Goal: Check status: Check status

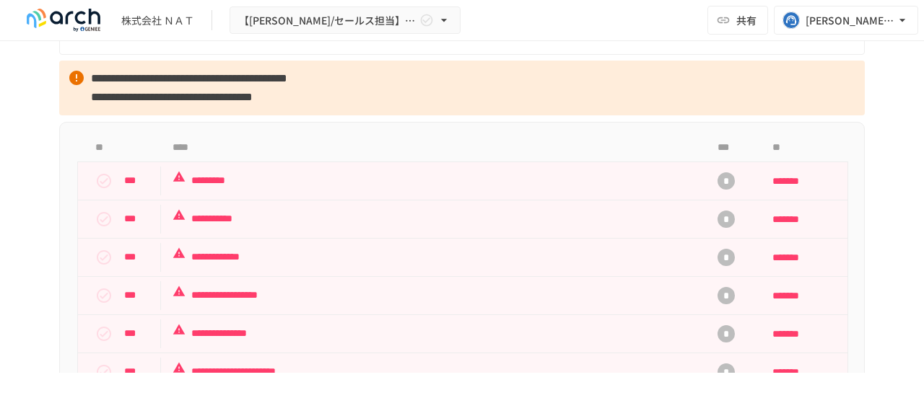
scroll to position [1299, 0]
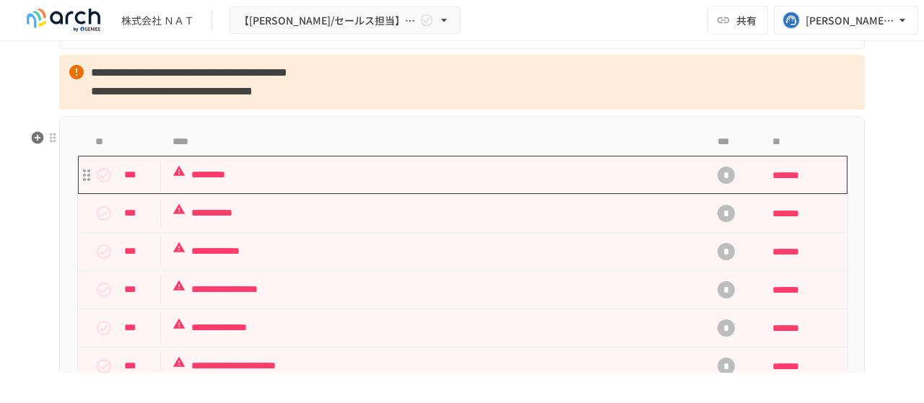
click at [404, 184] on p "*********" at bounding box center [431, 175] width 519 height 18
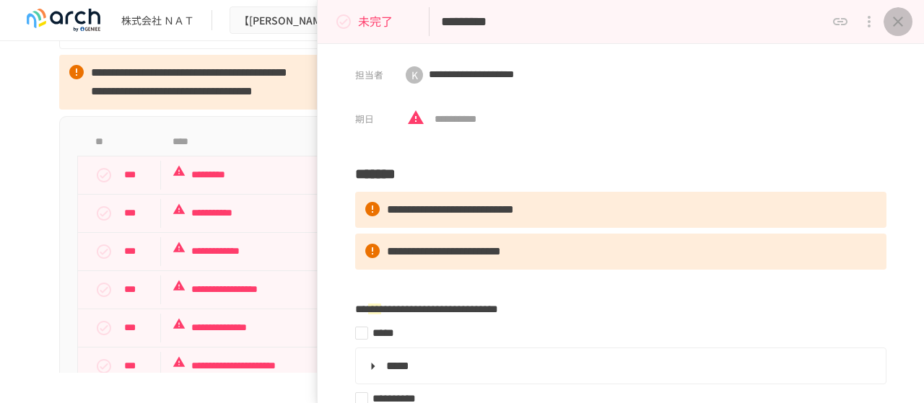
click at [897, 23] on icon "close drawer" at bounding box center [897, 21] width 17 height 17
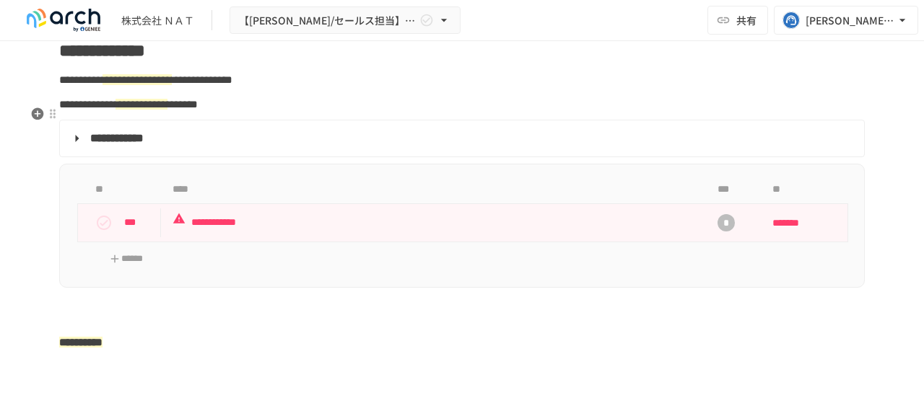
scroll to position [2093, 0]
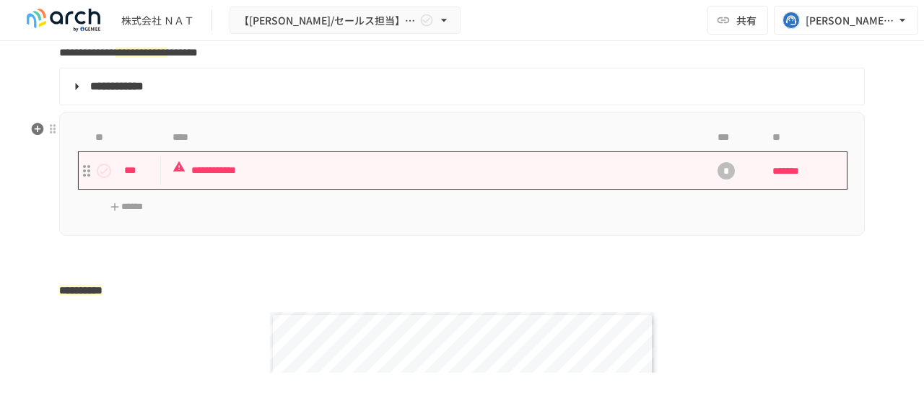
click at [432, 177] on p "**********" at bounding box center [431, 171] width 519 height 18
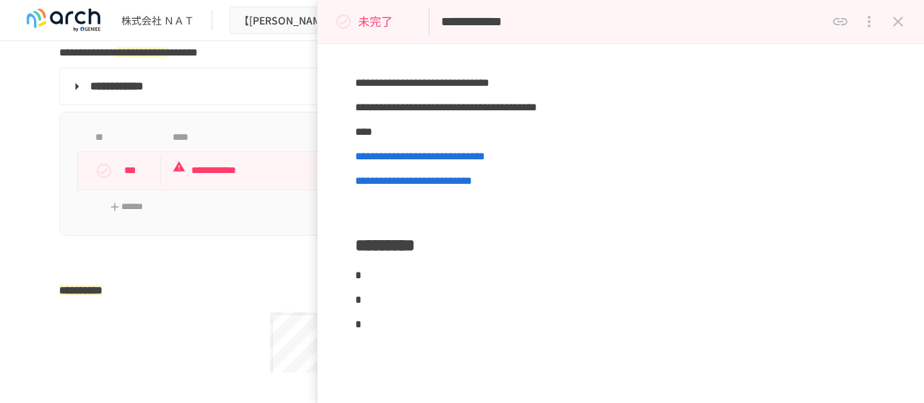
scroll to position [289, 0]
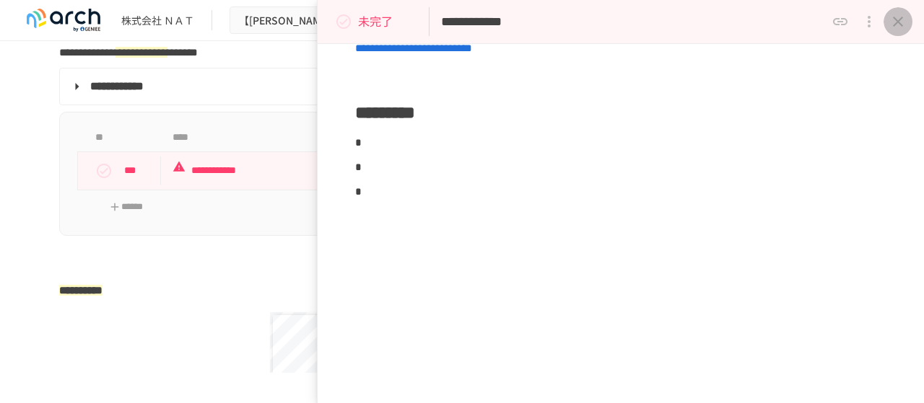
click at [890, 17] on icon "close drawer" at bounding box center [897, 21] width 17 height 17
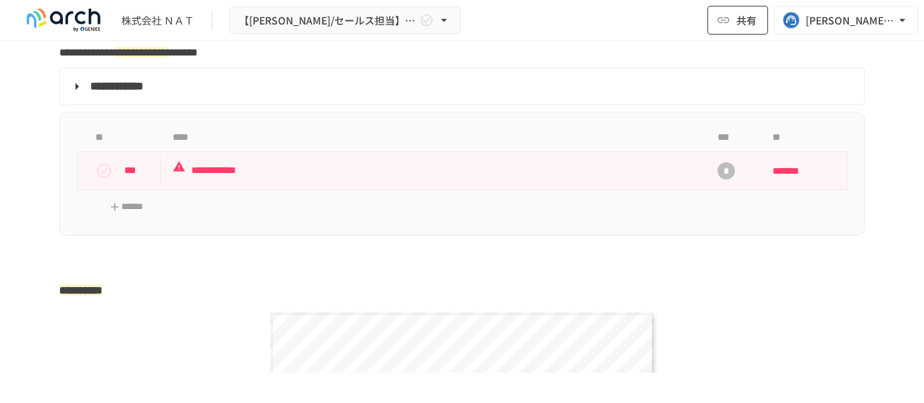
click at [736, 18] on span "共有" at bounding box center [746, 20] width 20 height 16
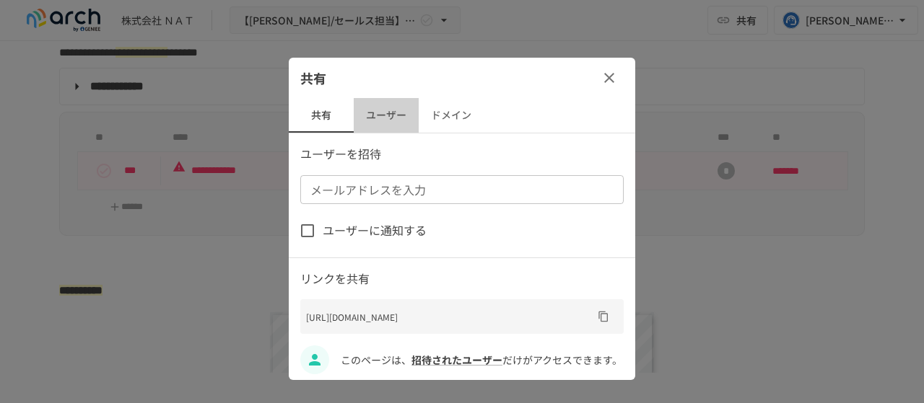
click at [394, 121] on button "ユーザー" at bounding box center [386, 115] width 65 height 35
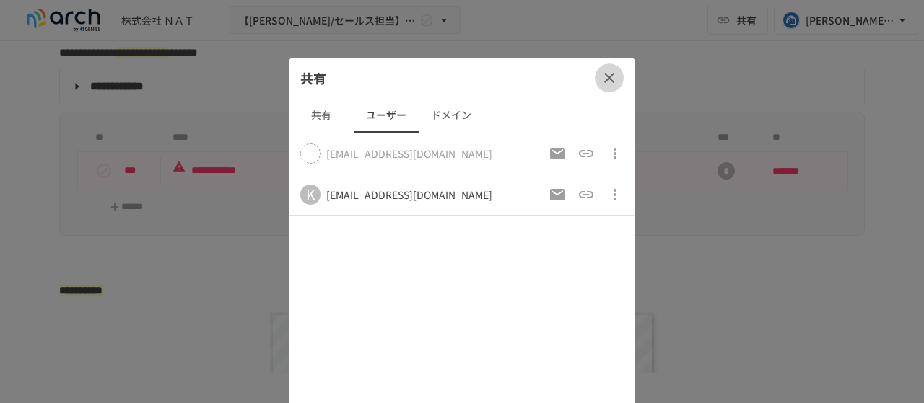
click at [608, 80] on icon "button" at bounding box center [608, 77] width 17 height 17
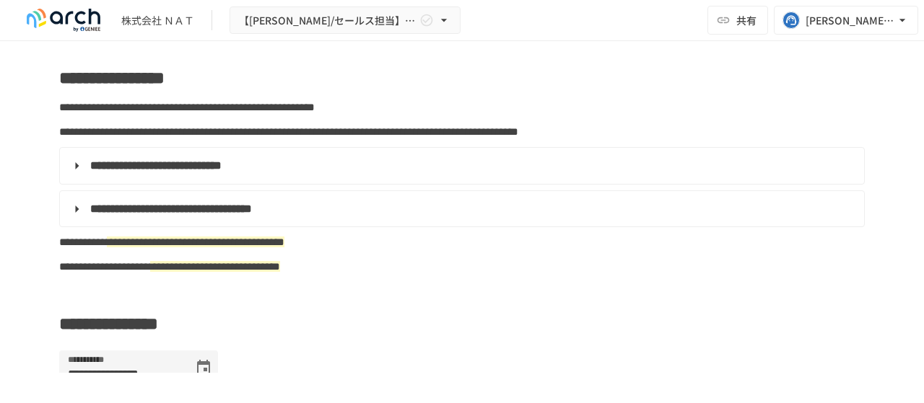
scroll to position [794, 0]
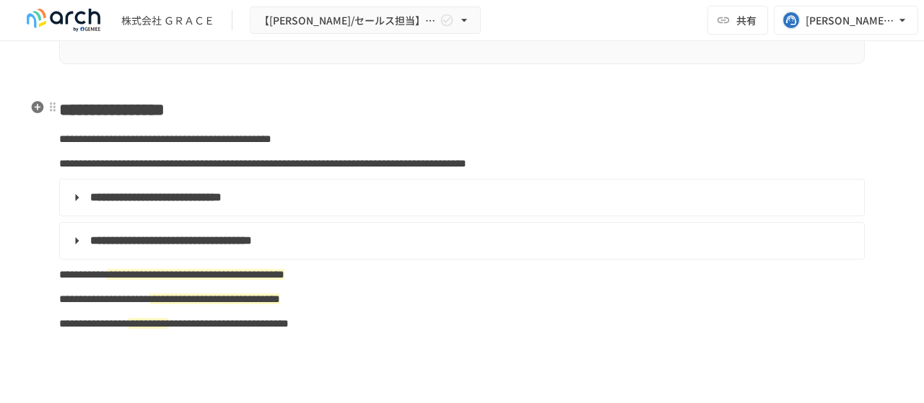
scroll to position [794, 0]
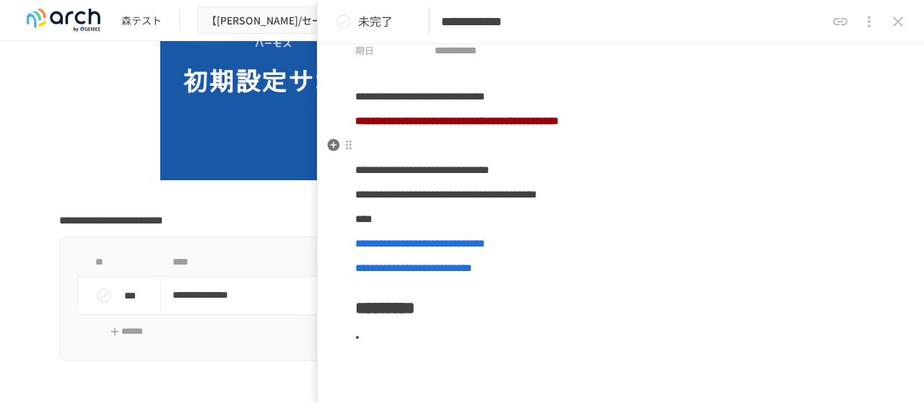
scroll to position [216, 0]
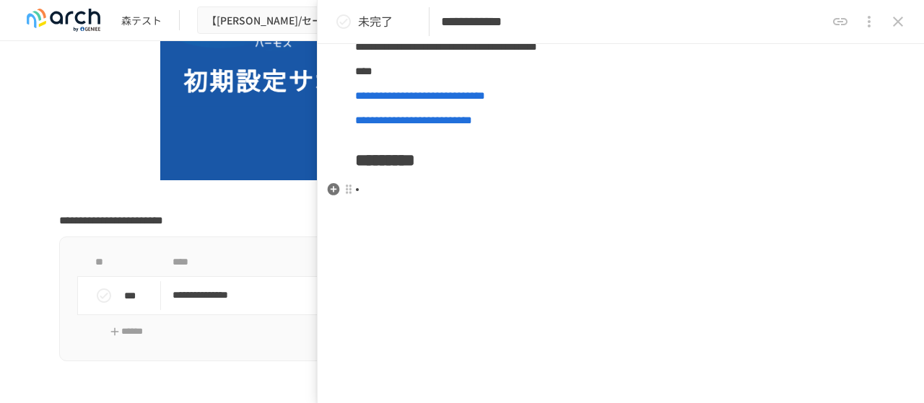
click at [408, 194] on li at bounding box center [627, 189] width 520 height 17
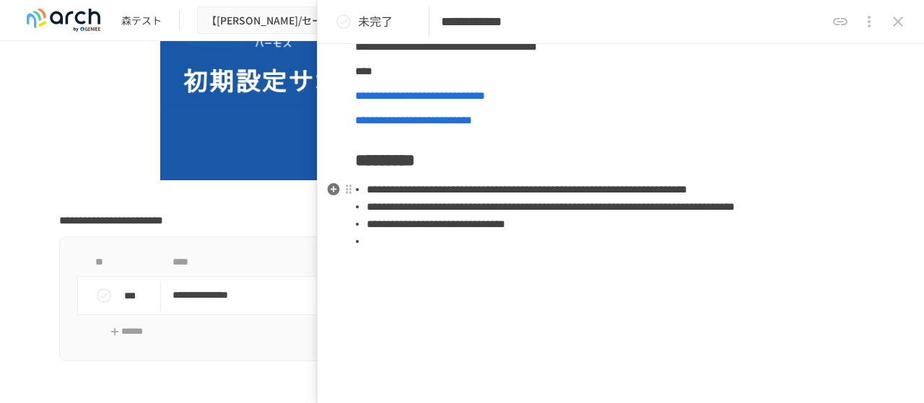
click at [473, 250] on li at bounding box center [627, 241] width 520 height 17
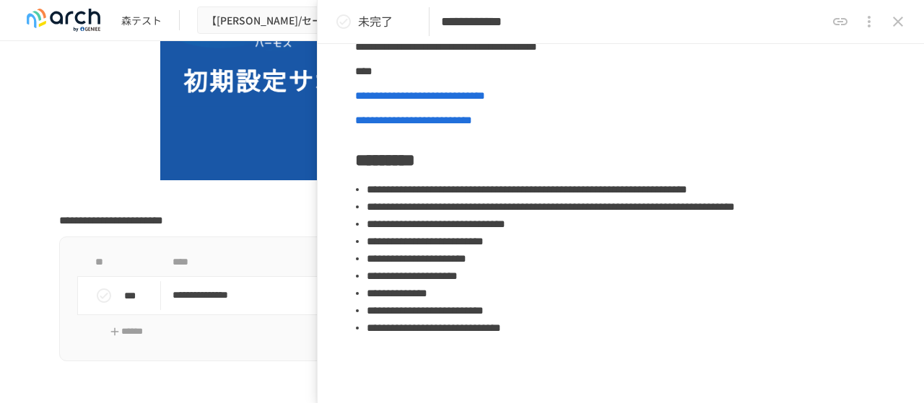
click at [353, 19] on button "status" at bounding box center [343, 21] width 29 height 29
click at [901, 18] on icon "close drawer" at bounding box center [898, 22] width 10 height 10
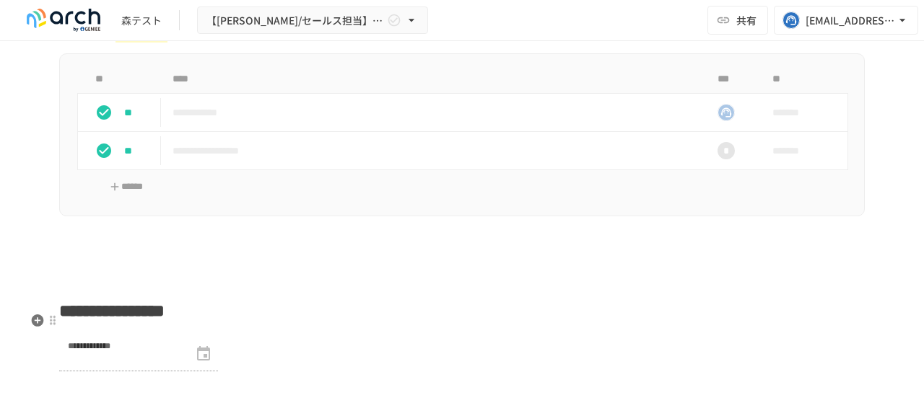
scroll to position [1732, 0]
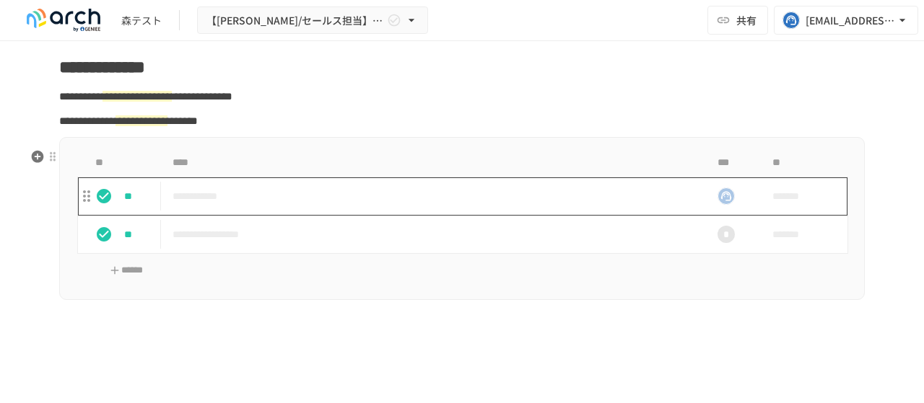
click at [296, 204] on p "**********" at bounding box center [431, 197] width 519 height 18
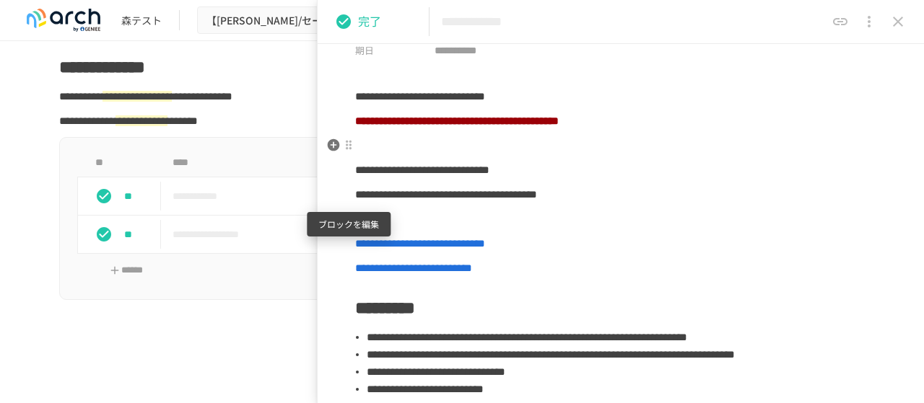
scroll to position [216, 0]
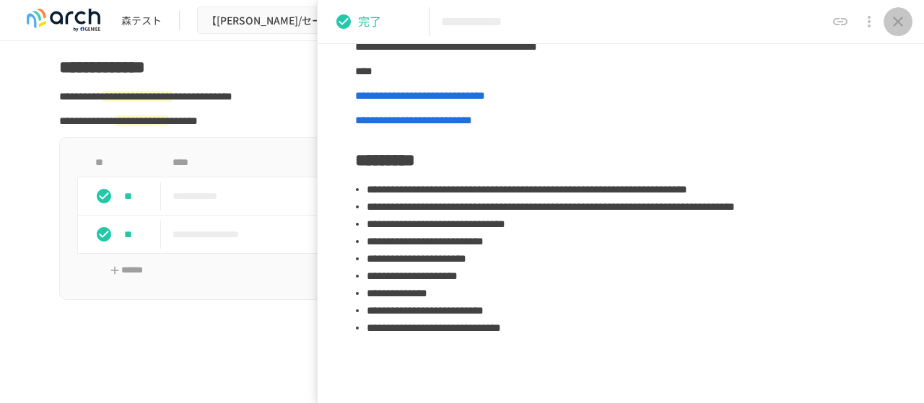
click at [901, 22] on icon "close drawer" at bounding box center [897, 21] width 17 height 17
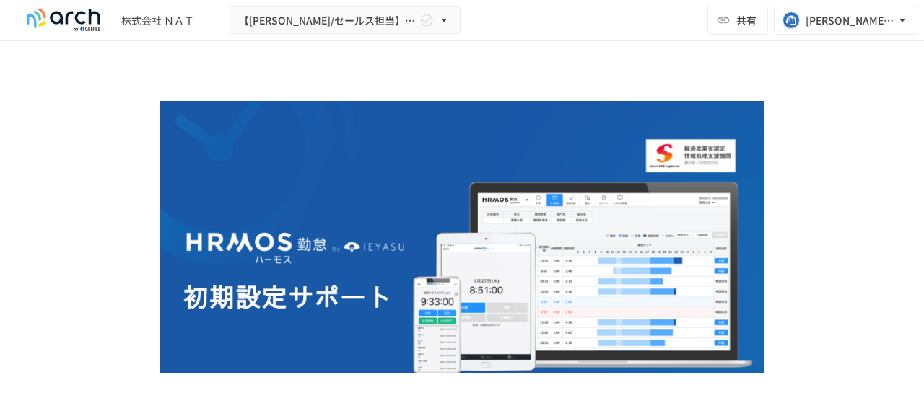
scroll to position [794, 0]
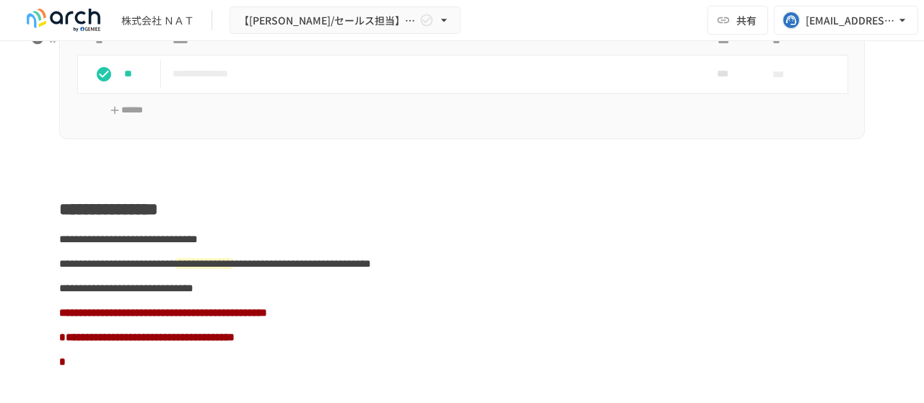
scroll to position [794, 0]
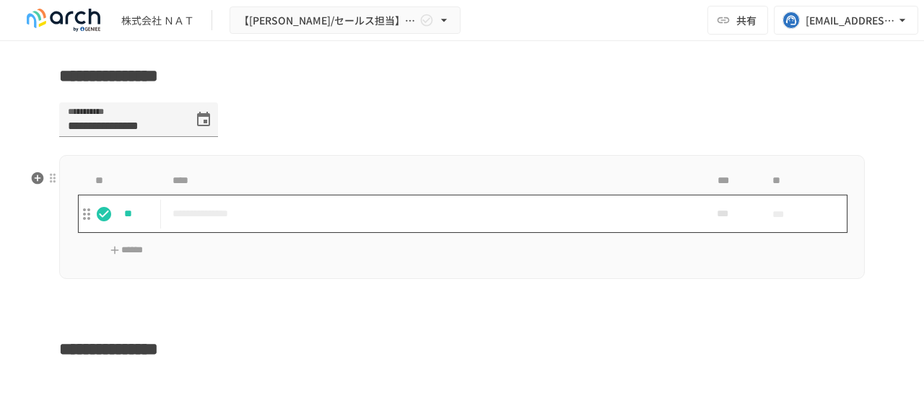
click at [393, 223] on p "**********" at bounding box center [431, 214] width 519 height 18
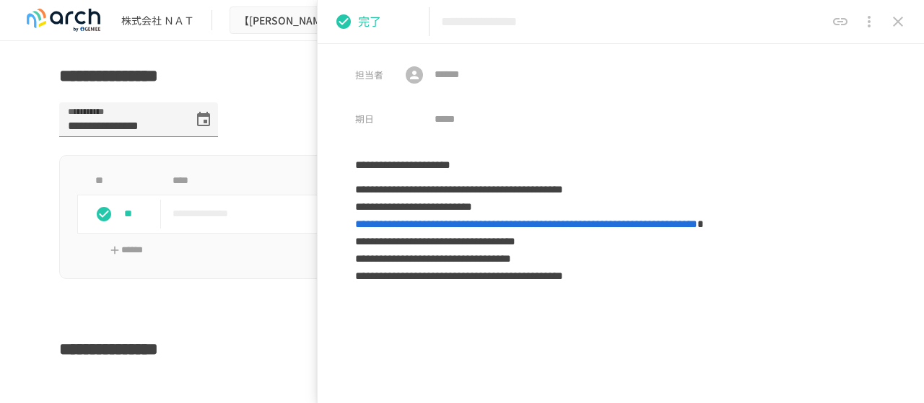
click at [337, 14] on icon "status" at bounding box center [343, 21] width 17 height 17
click at [903, 19] on icon "close drawer" at bounding box center [897, 21] width 17 height 17
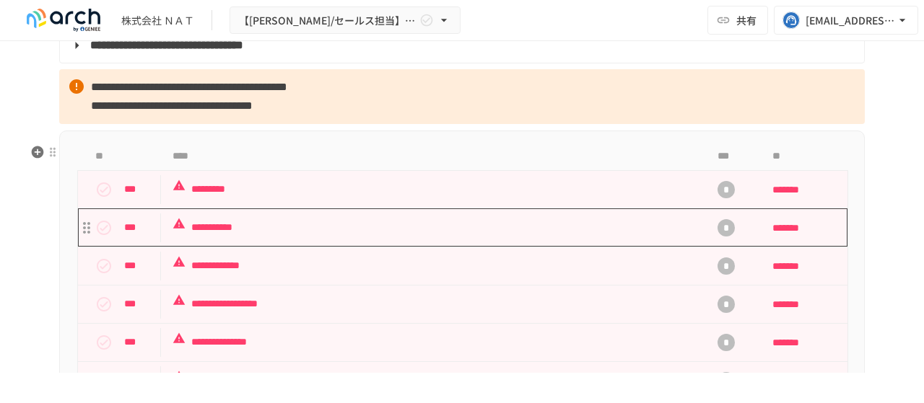
scroll to position [1371, 0]
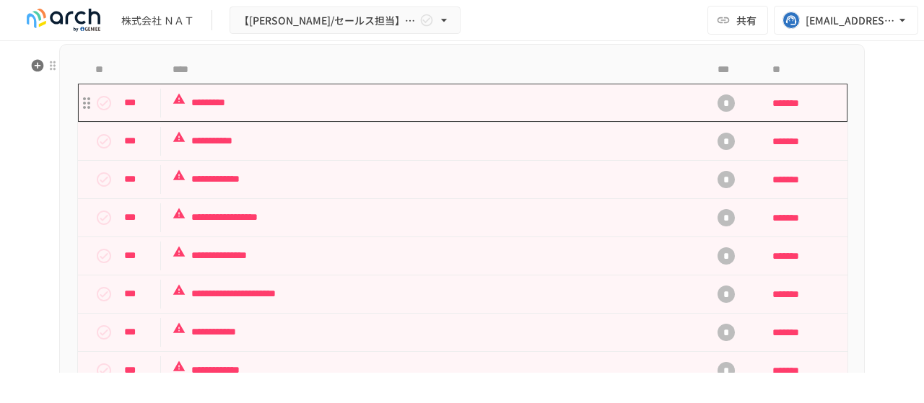
click at [496, 97] on td "*********" at bounding box center [432, 103] width 542 height 38
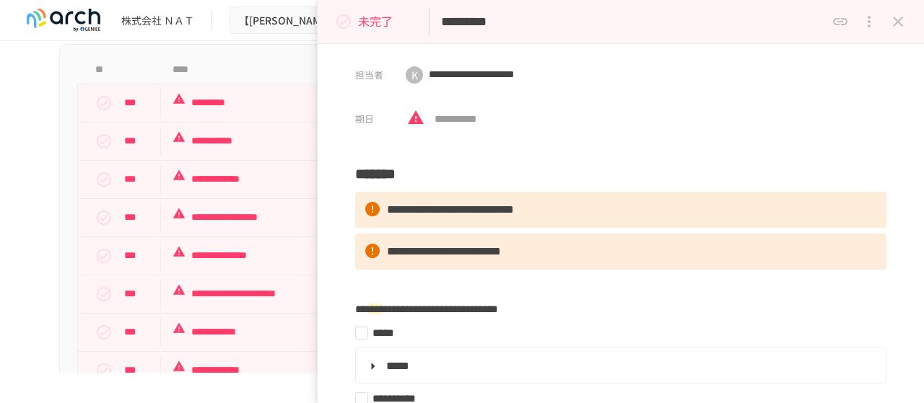
scroll to position [216, 0]
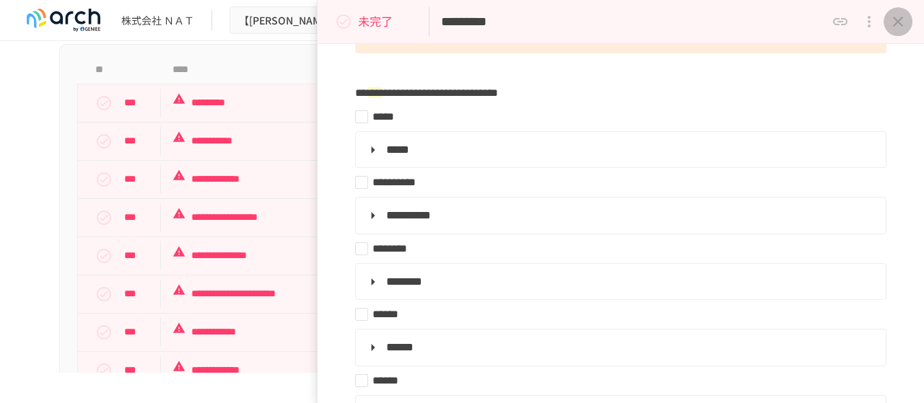
click at [900, 22] on icon "close drawer" at bounding box center [897, 21] width 17 height 17
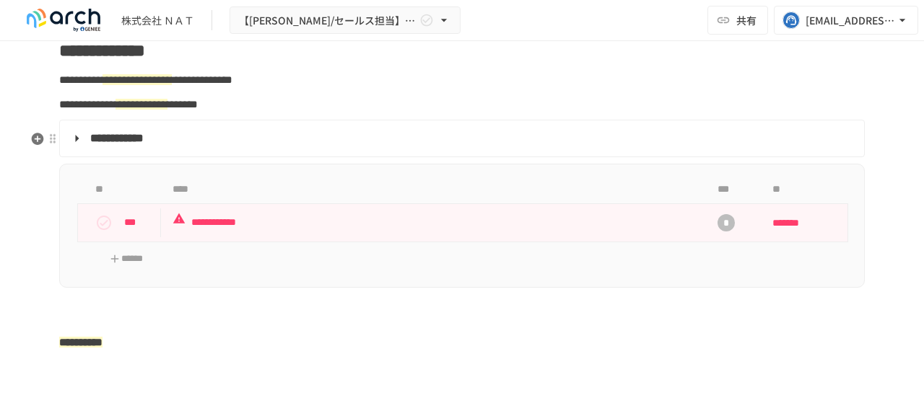
scroll to position [2093, 0]
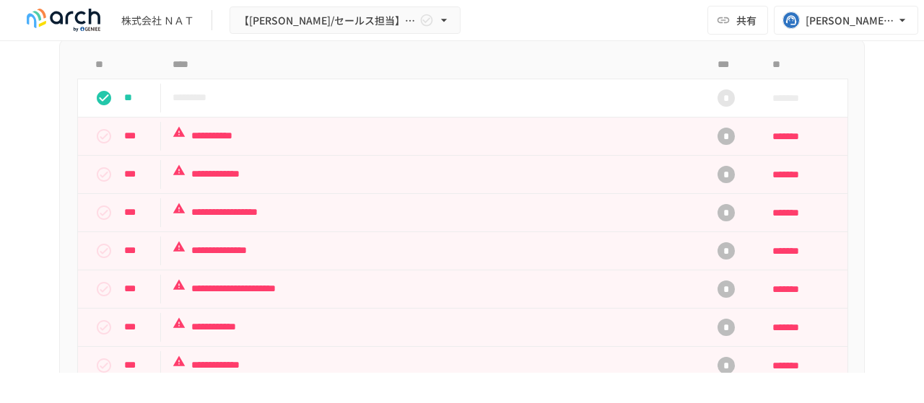
scroll to position [1300, 0]
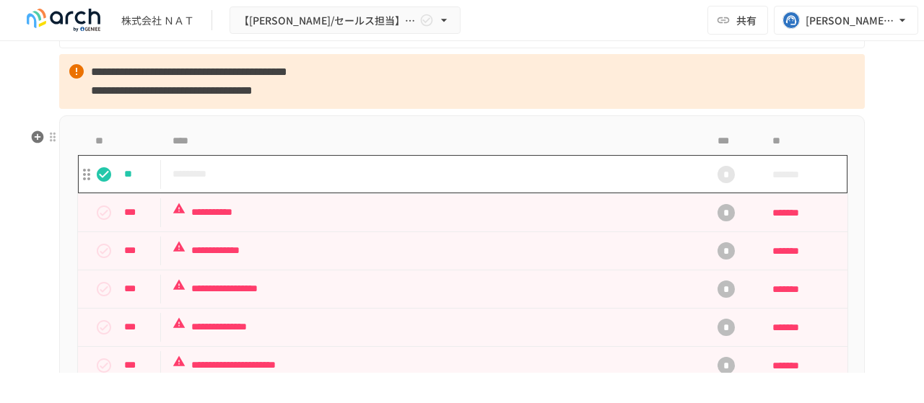
click at [459, 183] on p "*********" at bounding box center [431, 174] width 519 height 18
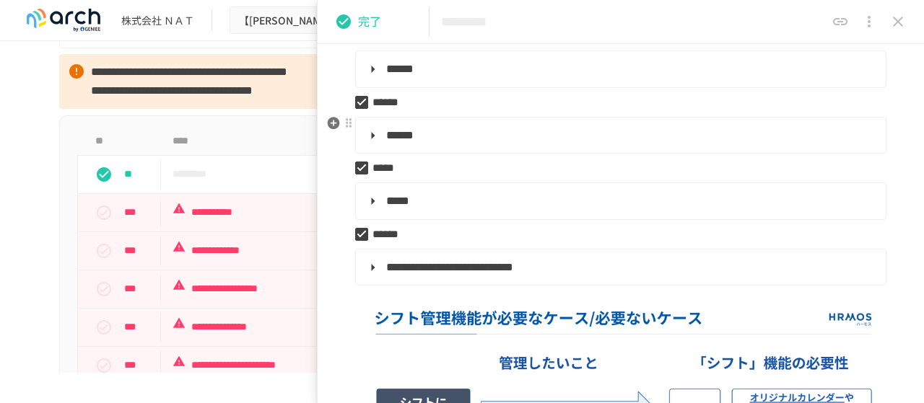
scroll to position [649, 0]
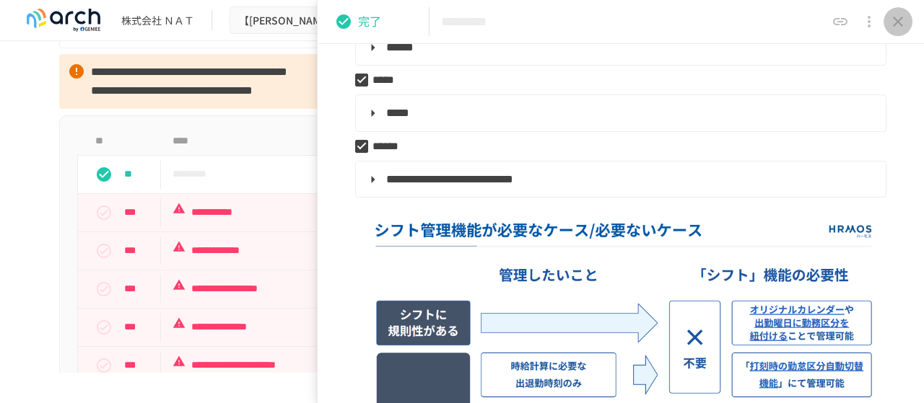
click at [902, 25] on icon "close drawer" at bounding box center [898, 22] width 10 height 10
